Goal: Task Accomplishment & Management: Complete application form

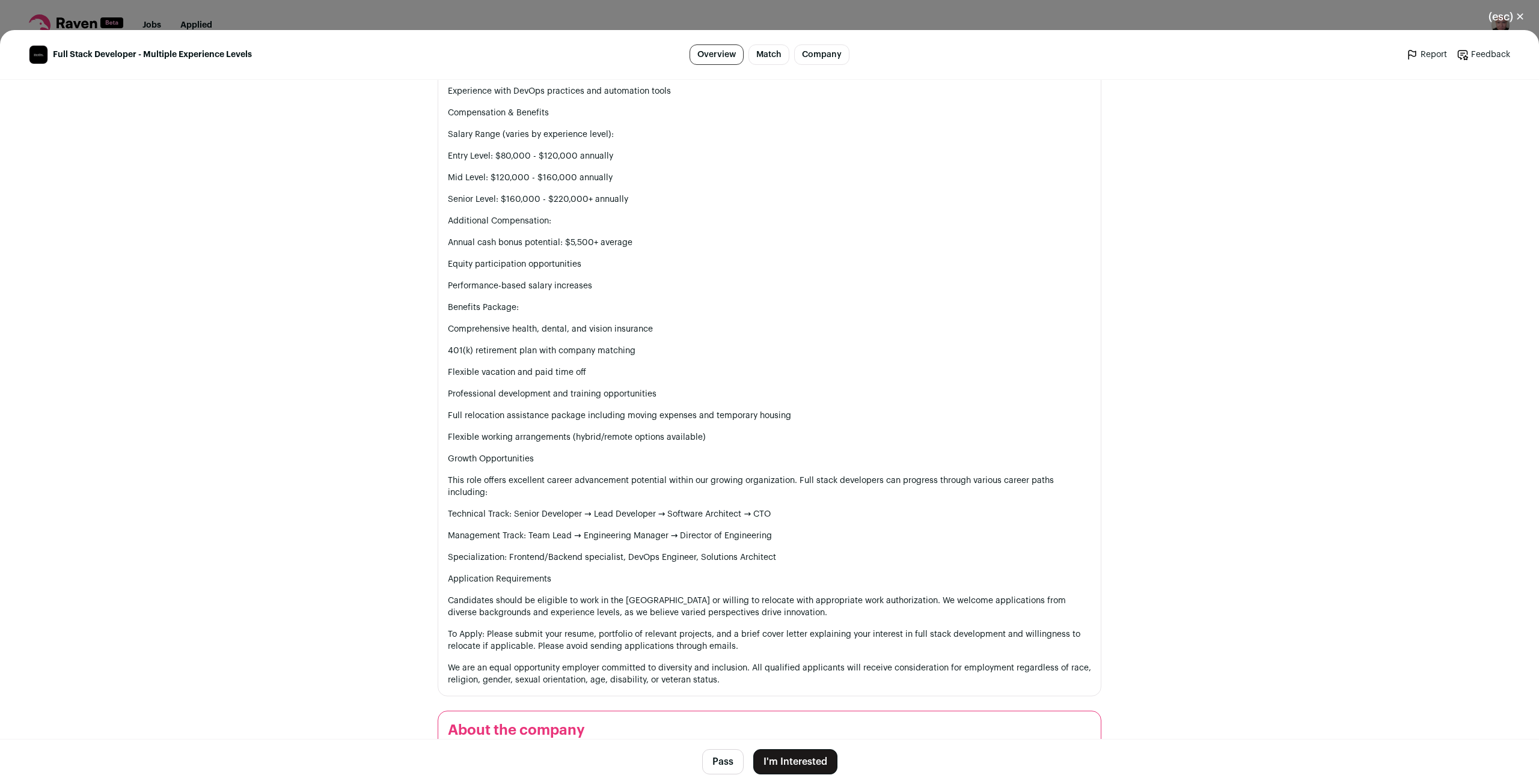
scroll to position [1886, 0]
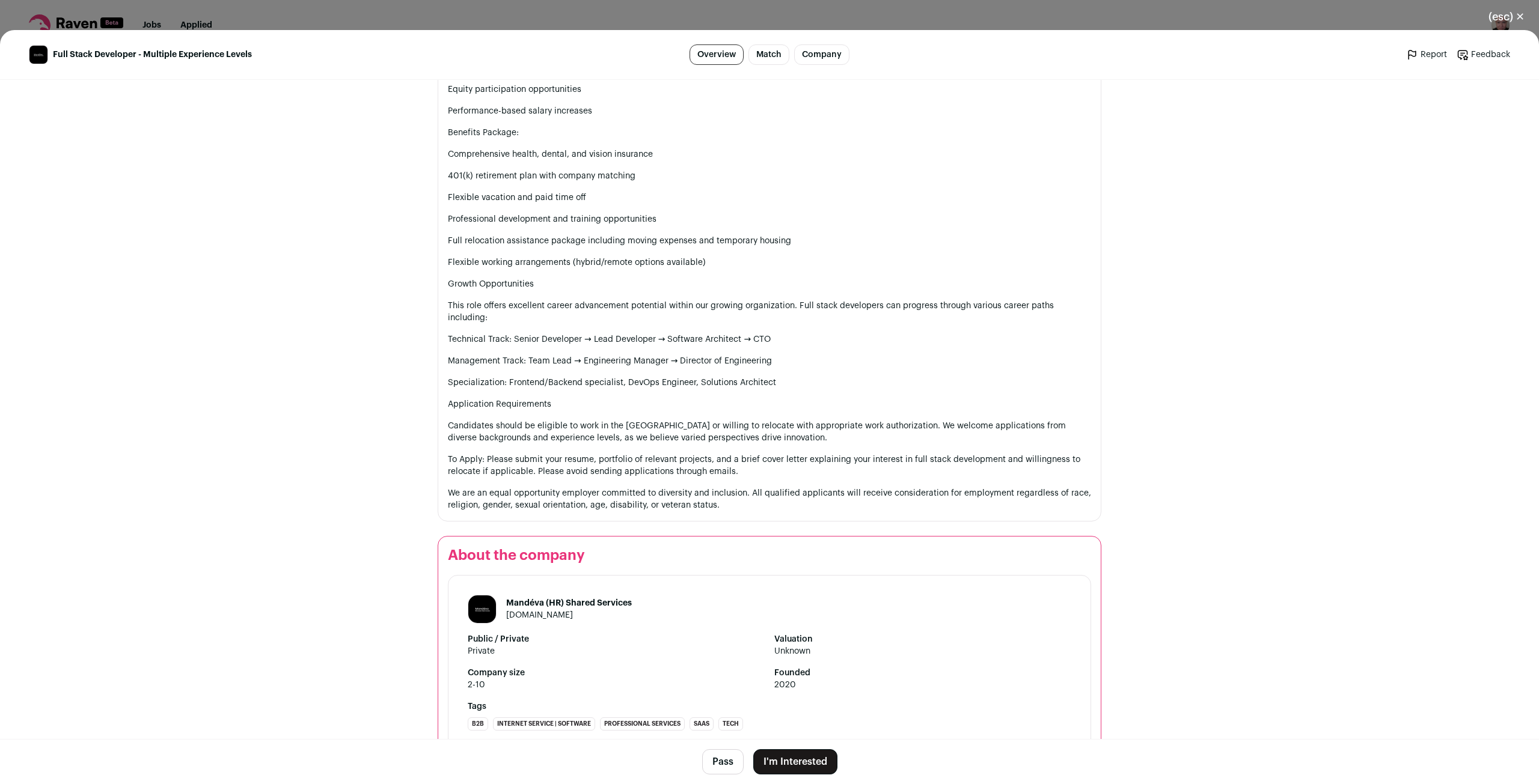
click at [806, 769] on button "I'm Interested" at bounding box center [795, 762] width 84 height 25
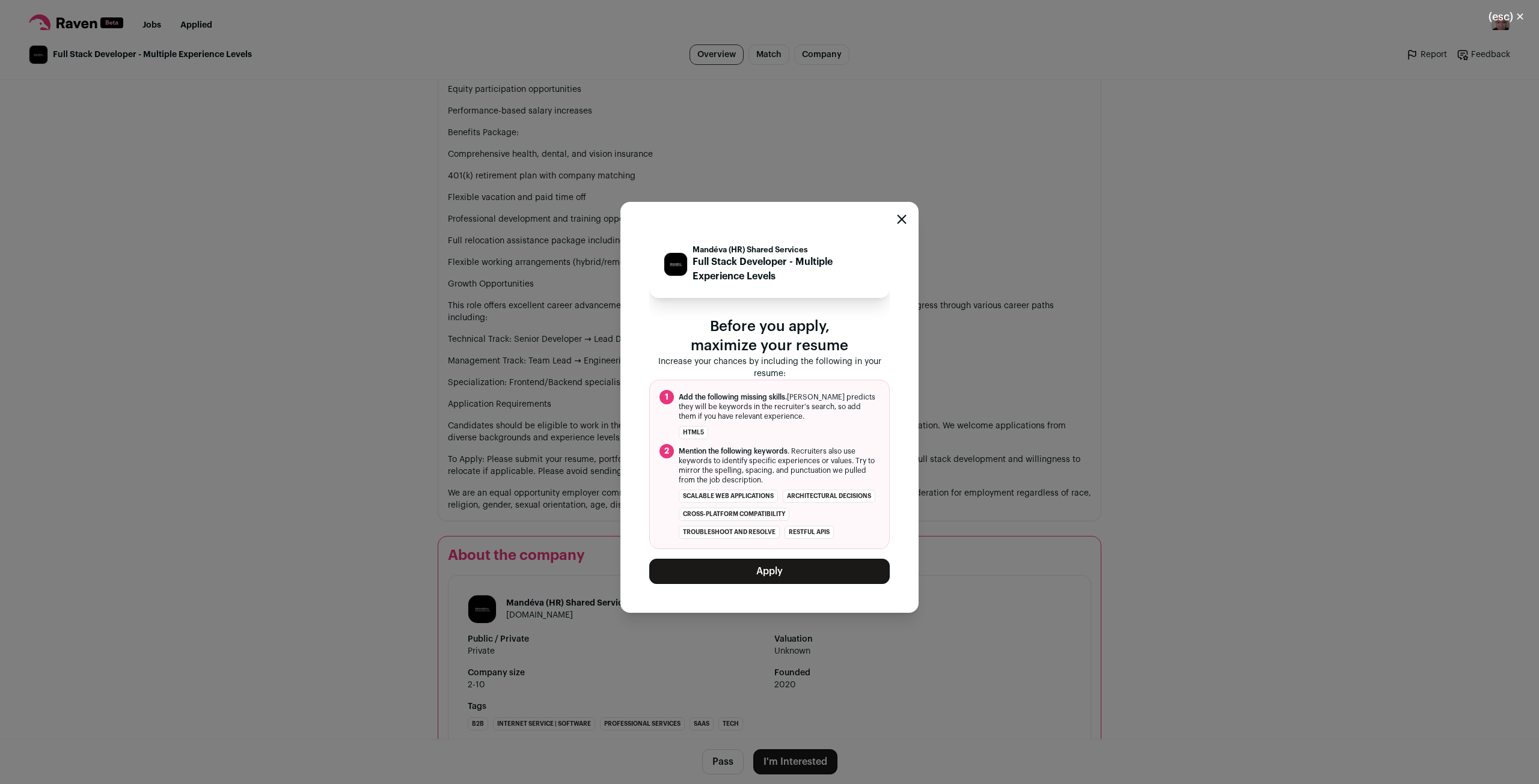
click at [807, 582] on button "Apply" at bounding box center [769, 572] width 240 height 25
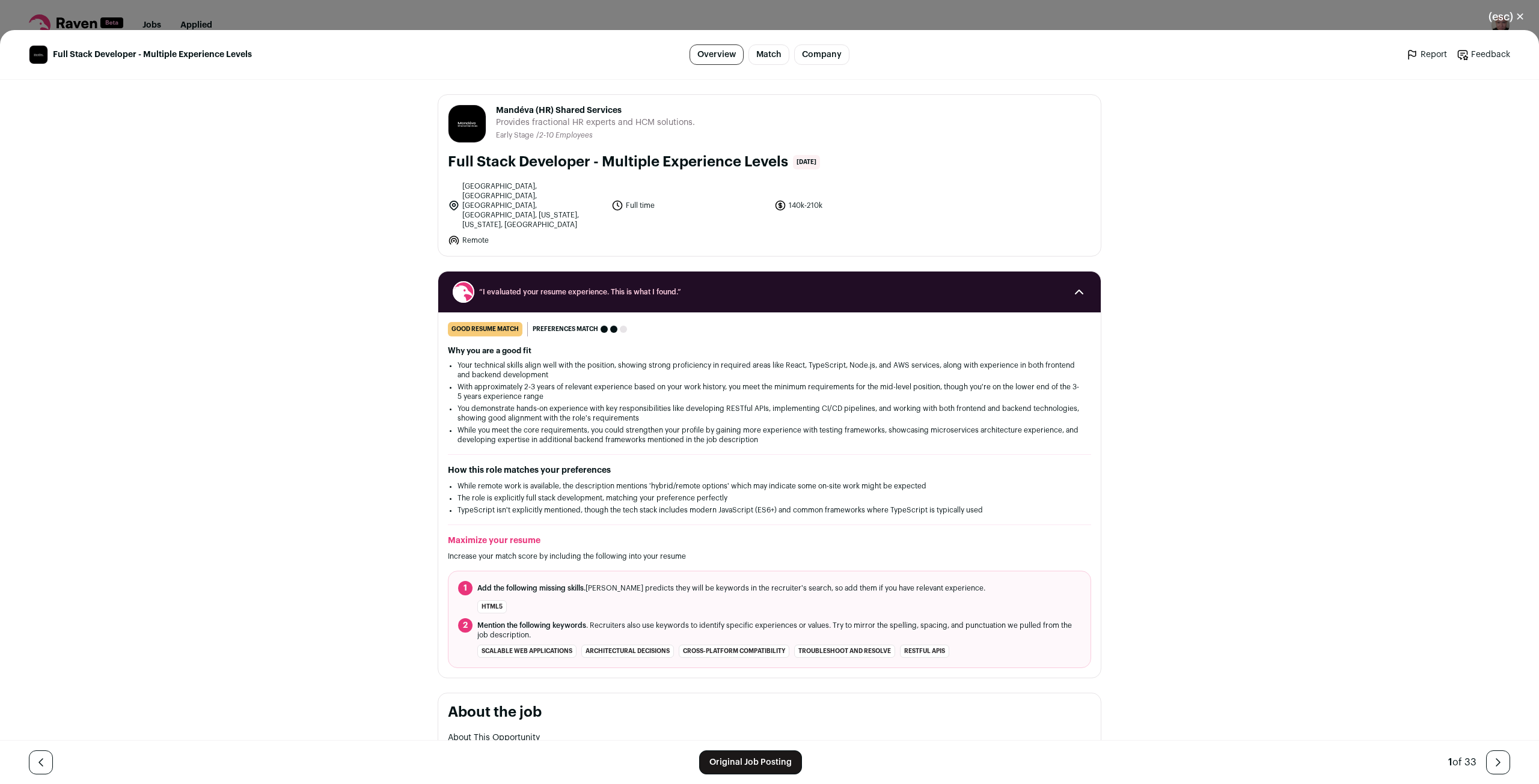
click at [222, 19] on div "(esc) ✕ Full Stack Developer - Multiple Experience Levels Overview Match Compan…" at bounding box center [769, 392] width 1539 height 784
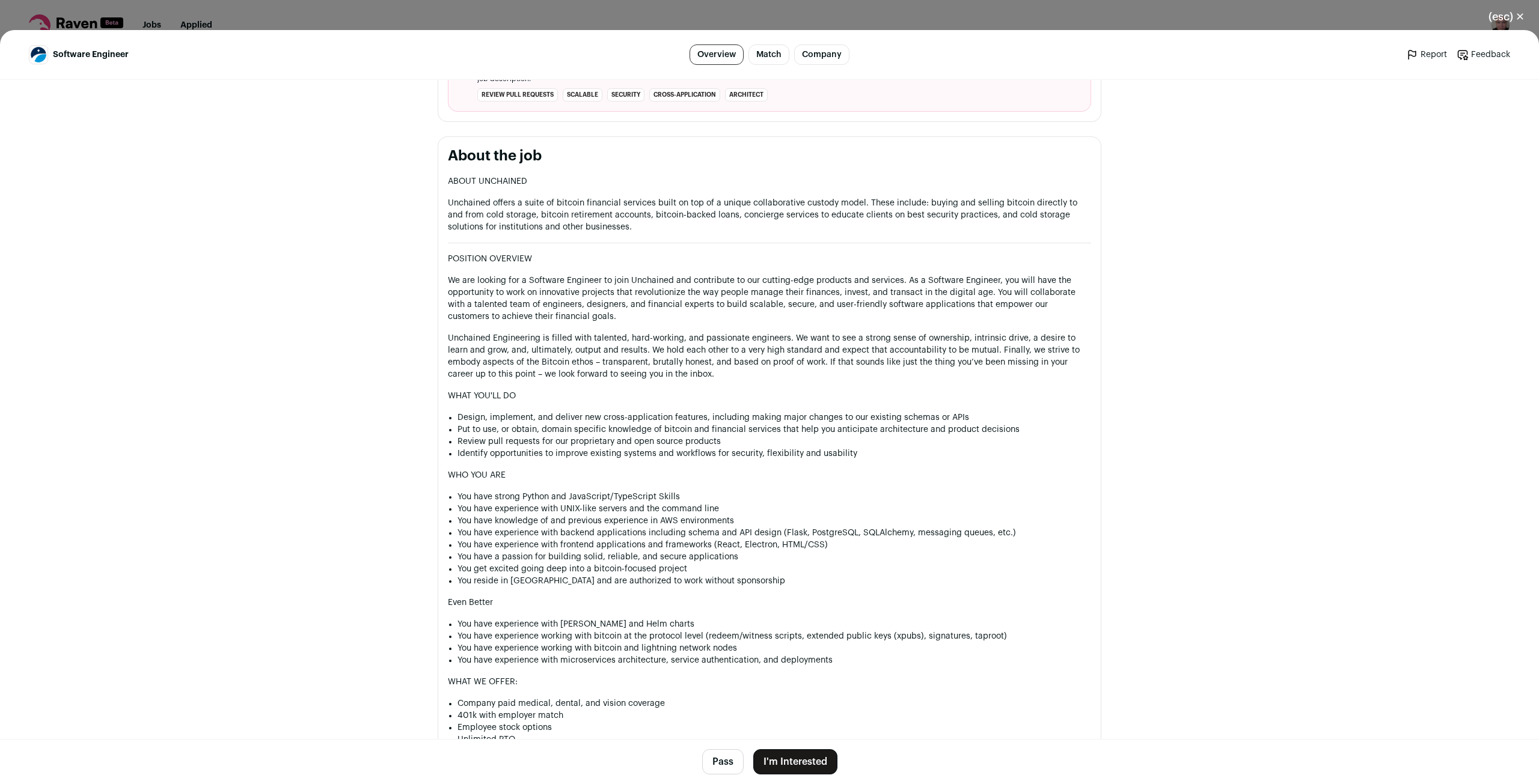
scroll to position [621, 0]
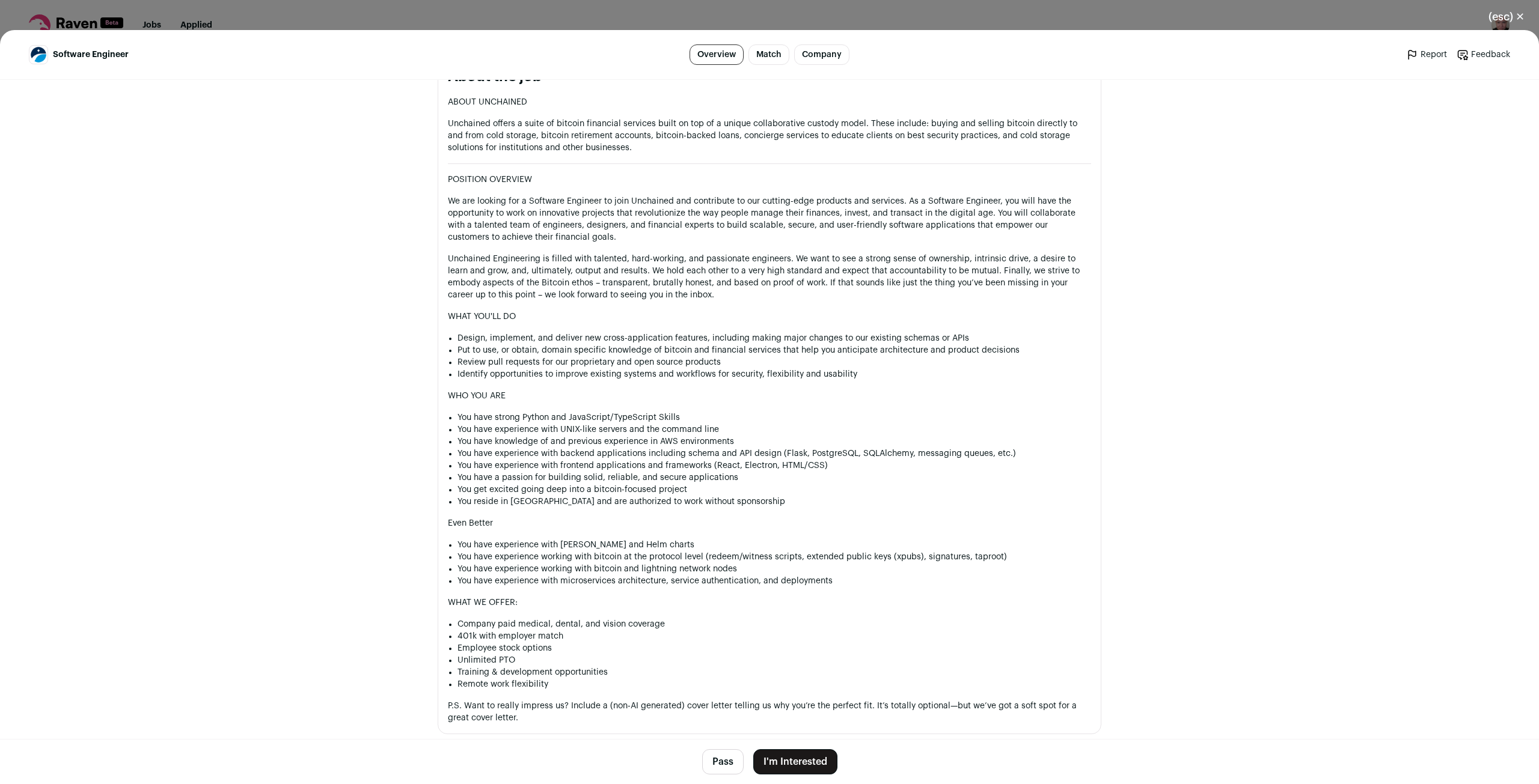
click at [809, 759] on button "I'm Interested" at bounding box center [795, 762] width 84 height 25
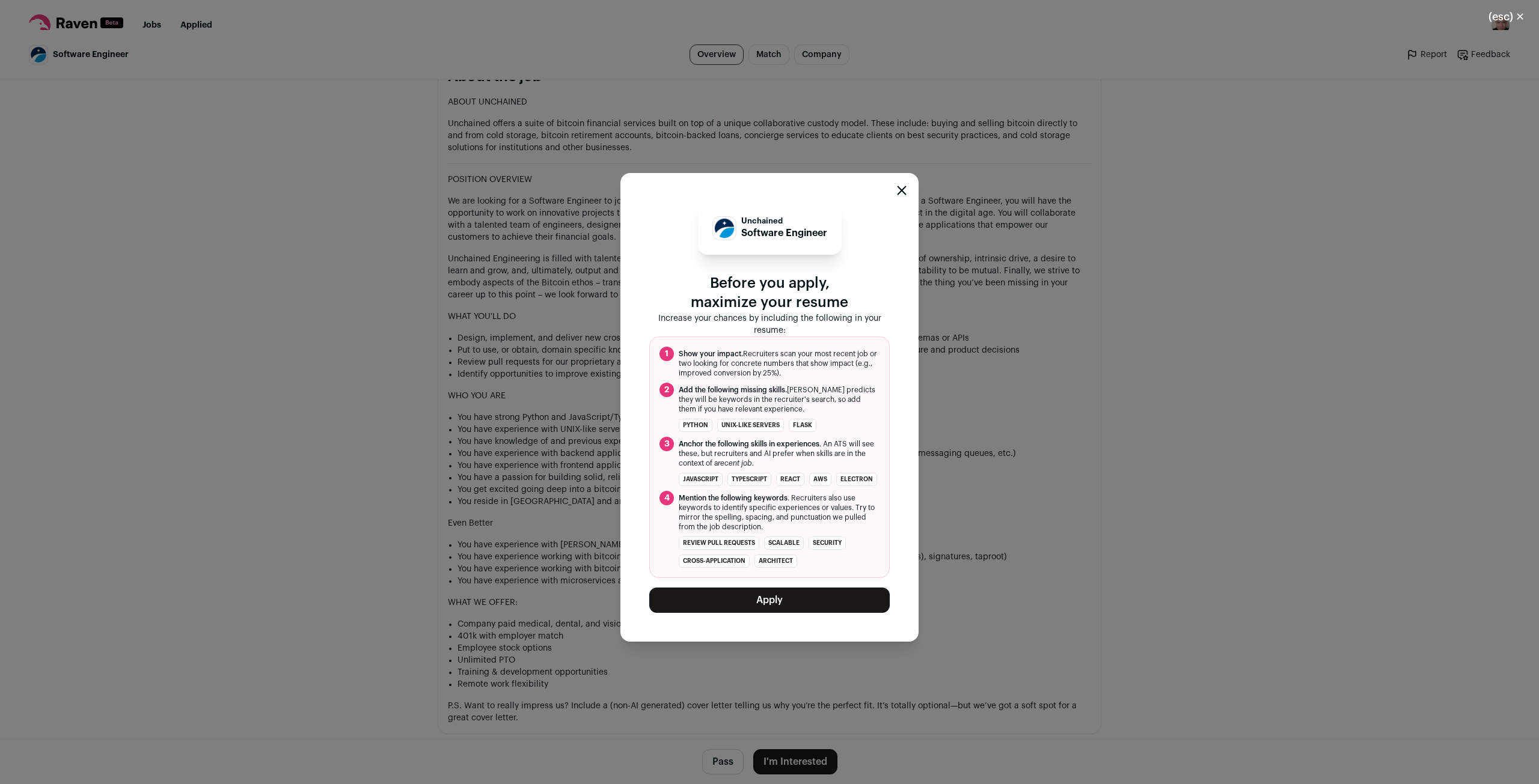
click at [790, 613] on button "Apply" at bounding box center [769, 601] width 240 height 25
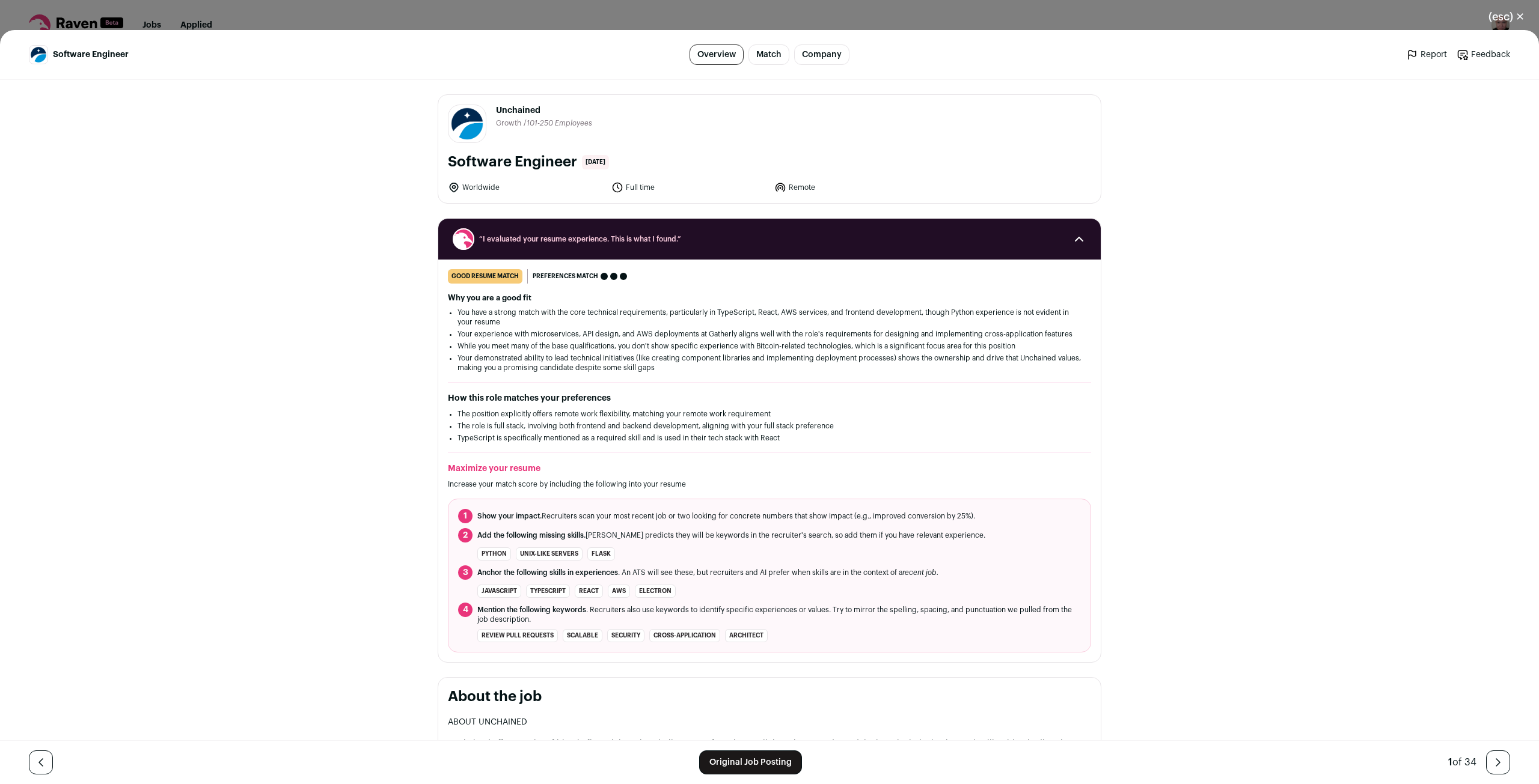
click at [737, 763] on link "Original Job Posting" at bounding box center [751, 762] width 103 height 24
